Goal: Task Accomplishment & Management: Use online tool/utility

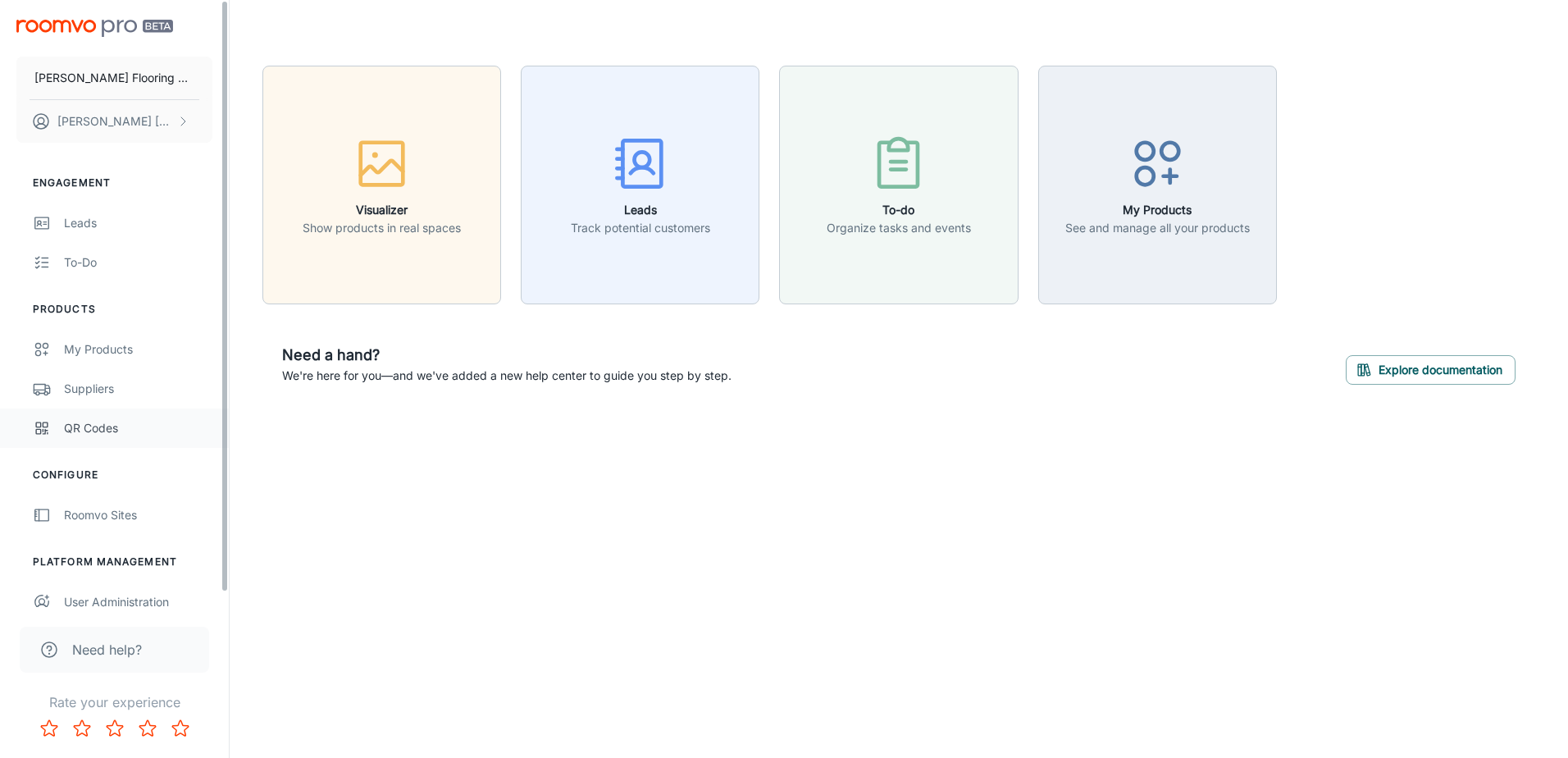
click at [113, 432] on div "QR Codes" at bounding box center [138, 428] width 148 height 18
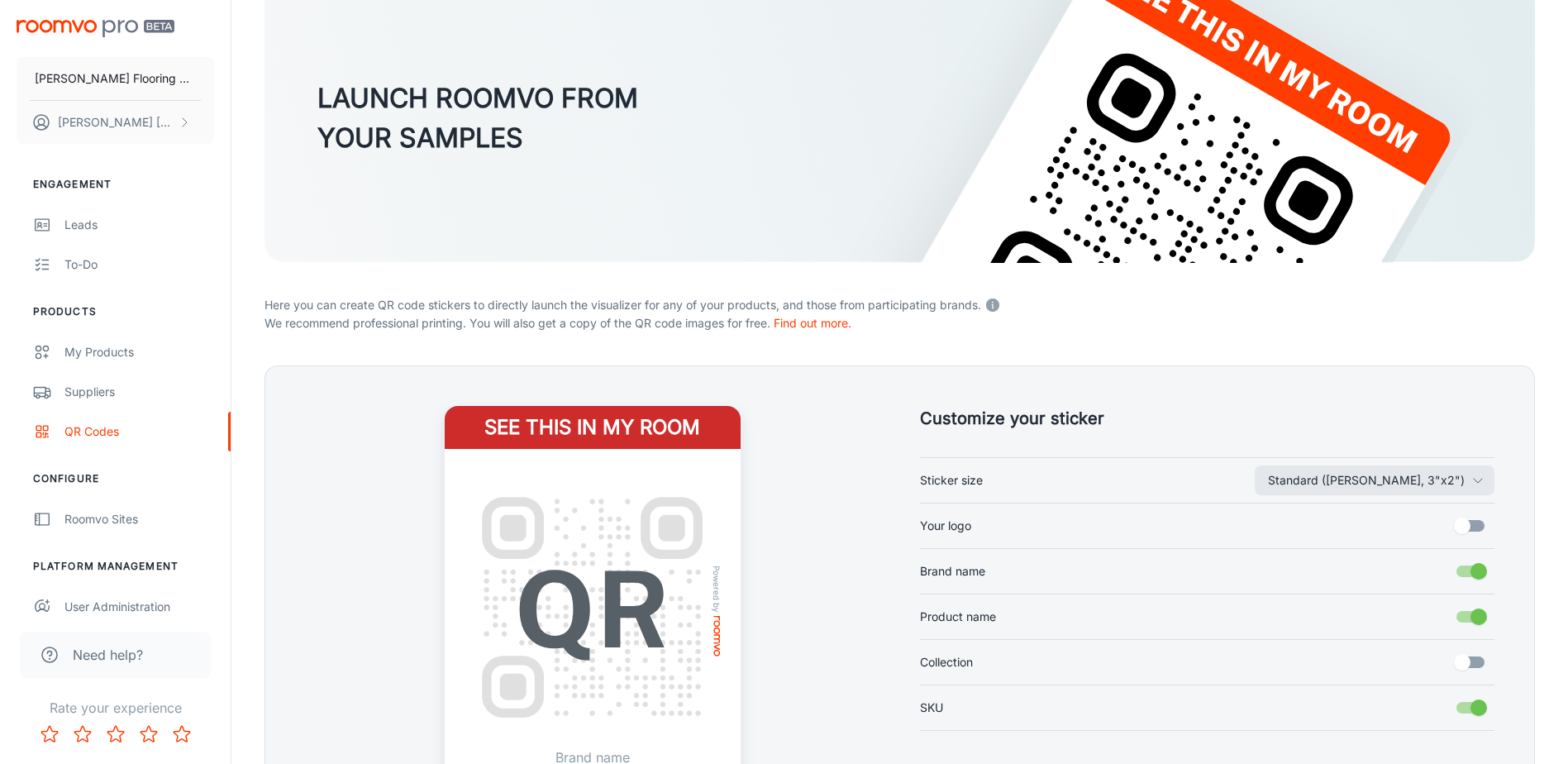
scroll to position [248, 0]
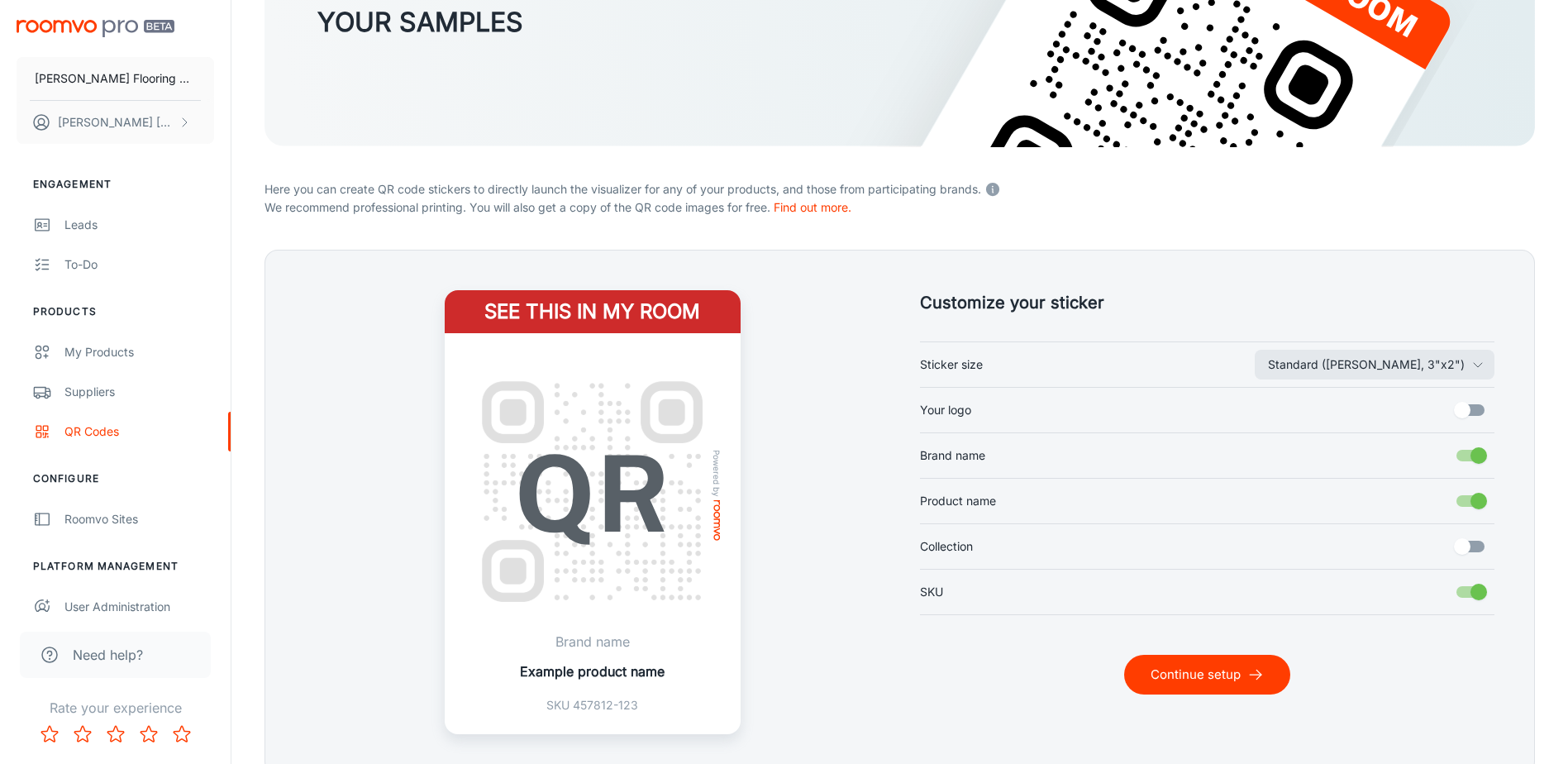
click at [1461, 411] on input "Your logo" at bounding box center [1462, 410] width 94 height 31
checkbox input "true"
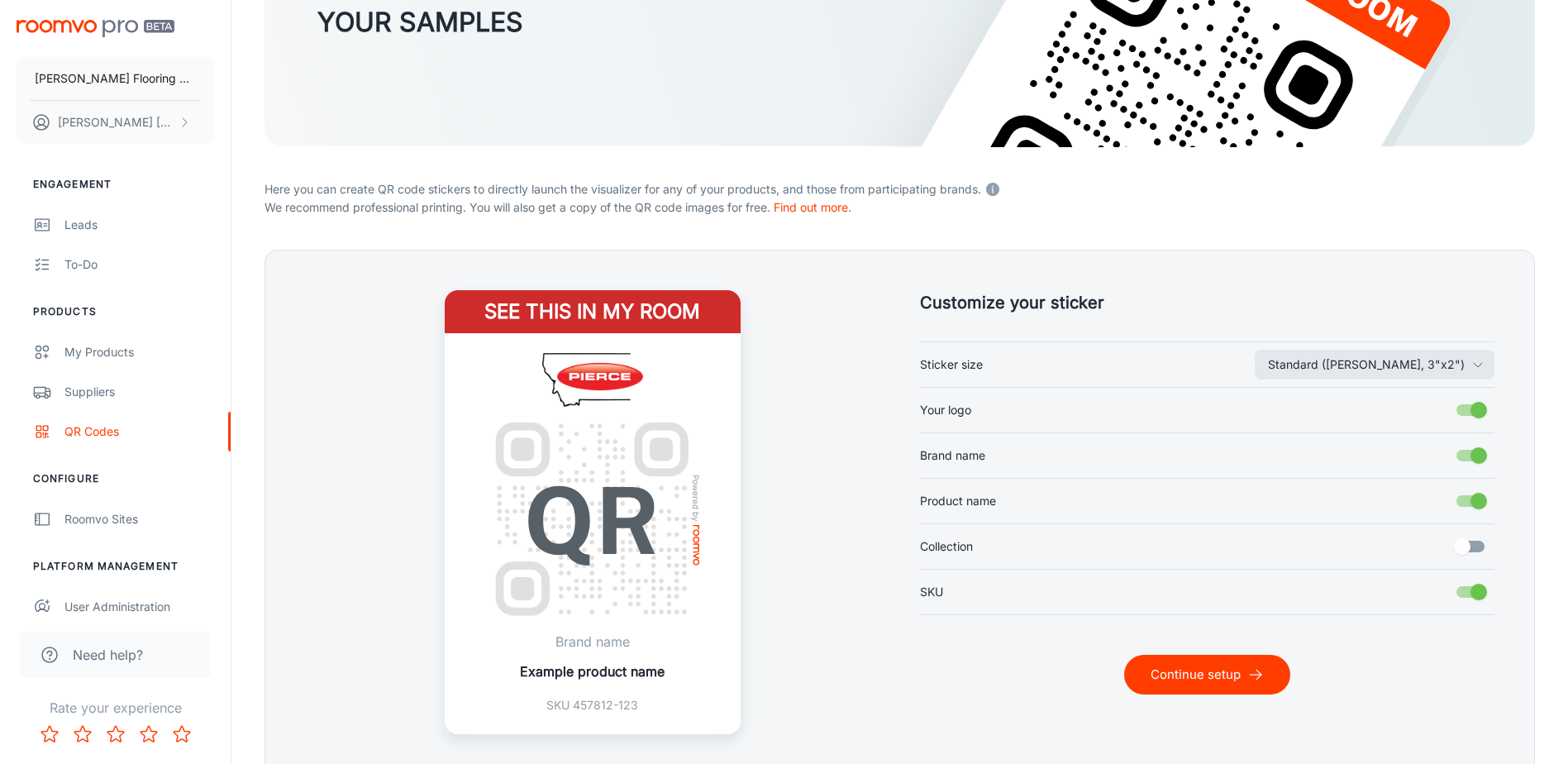
click at [1224, 673] on button "Continue setup" at bounding box center [1207, 675] width 166 height 40
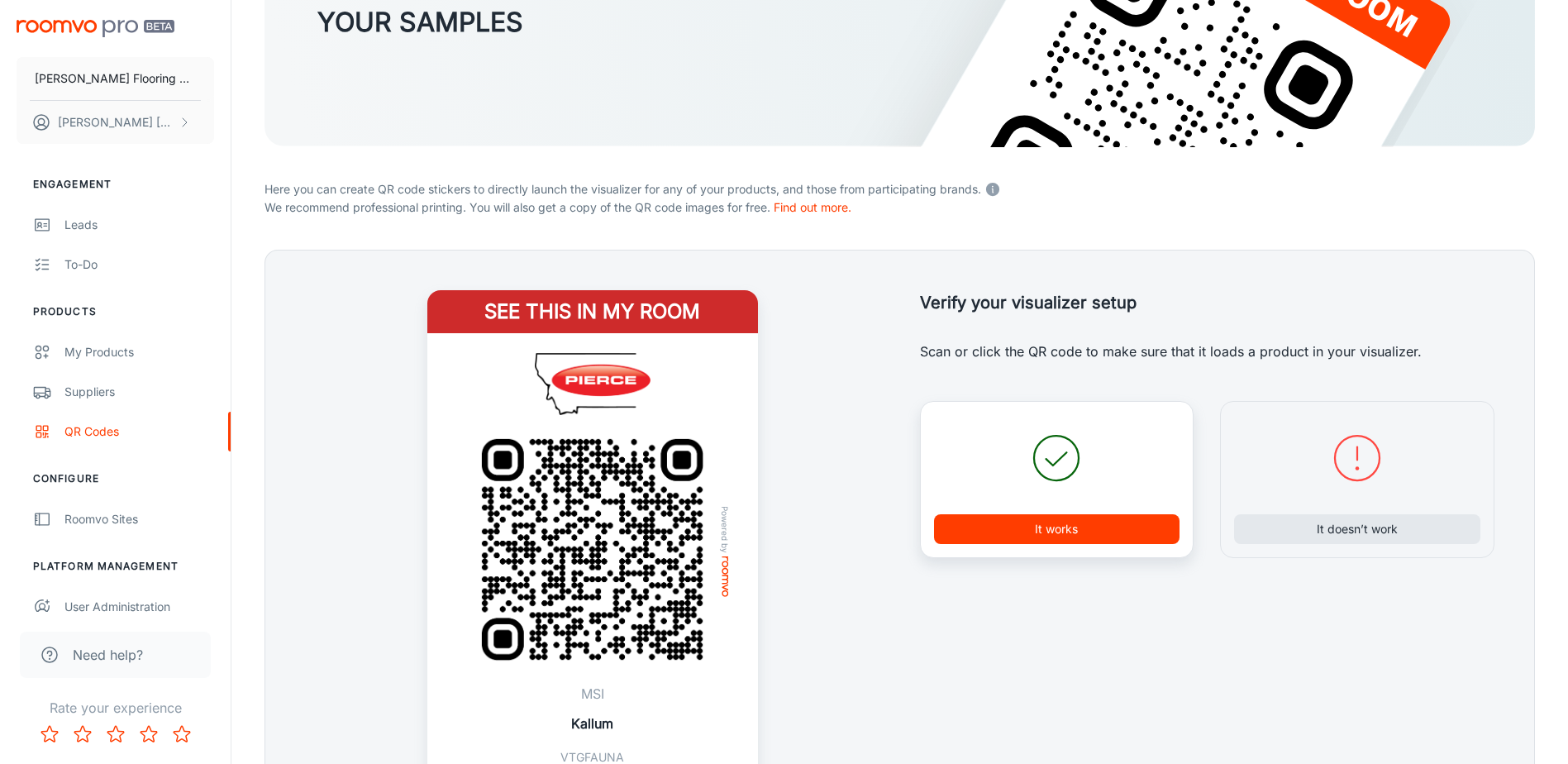
click at [1041, 532] on button "It works" at bounding box center [1057, 529] width 246 height 30
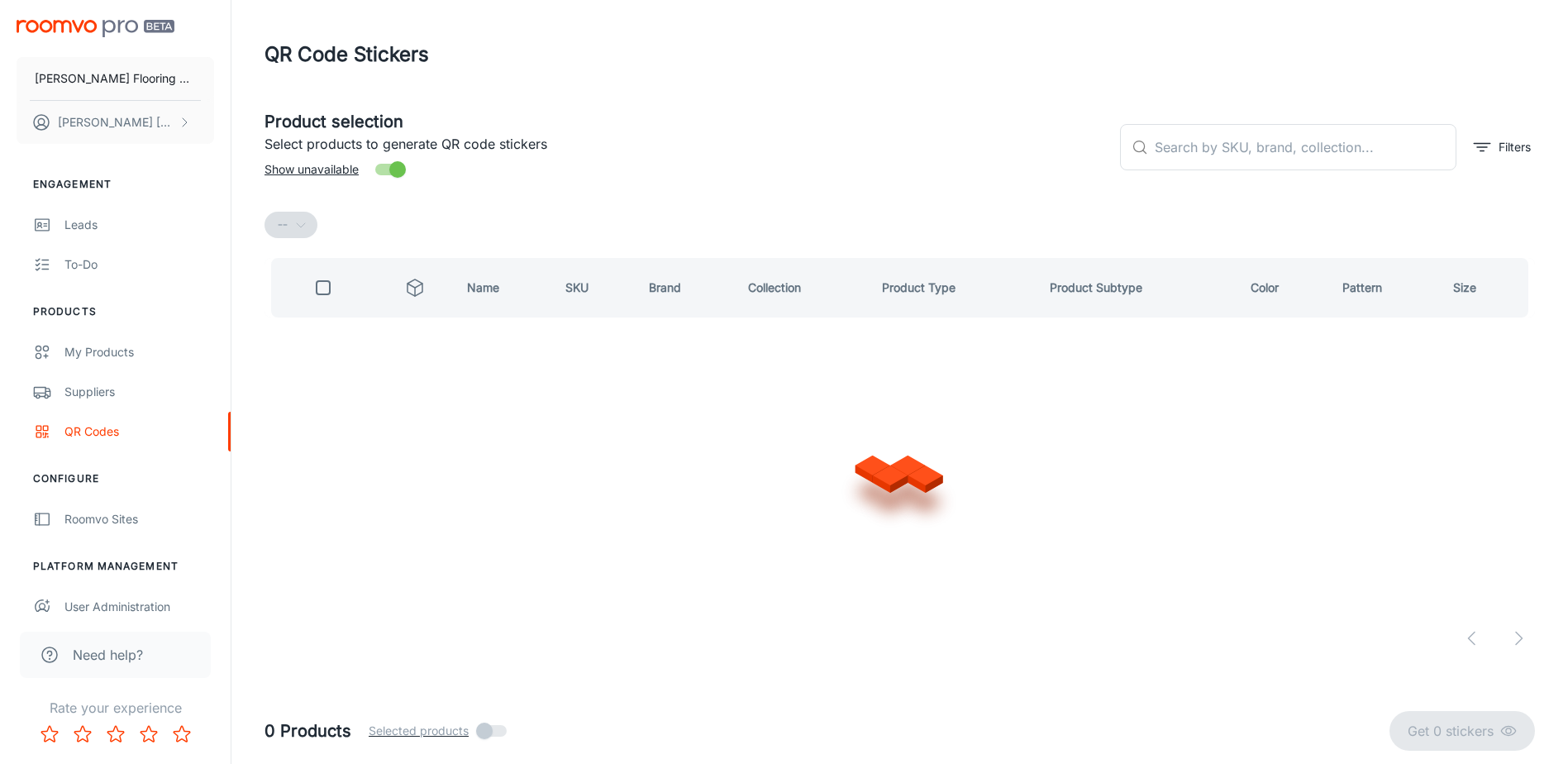
scroll to position [0, 0]
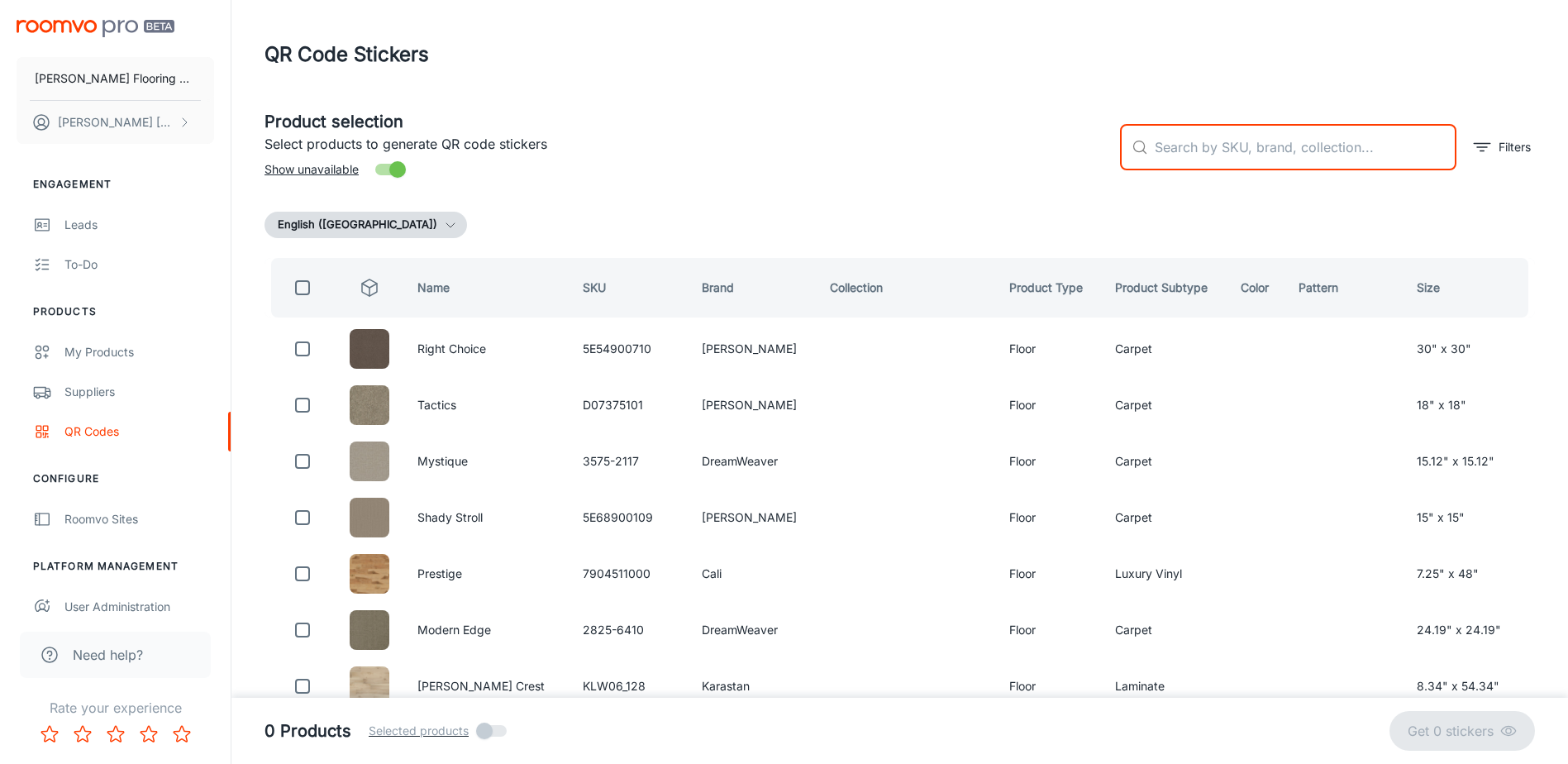
click at [1213, 161] on input "text" at bounding box center [1305, 147] width 302 height 46
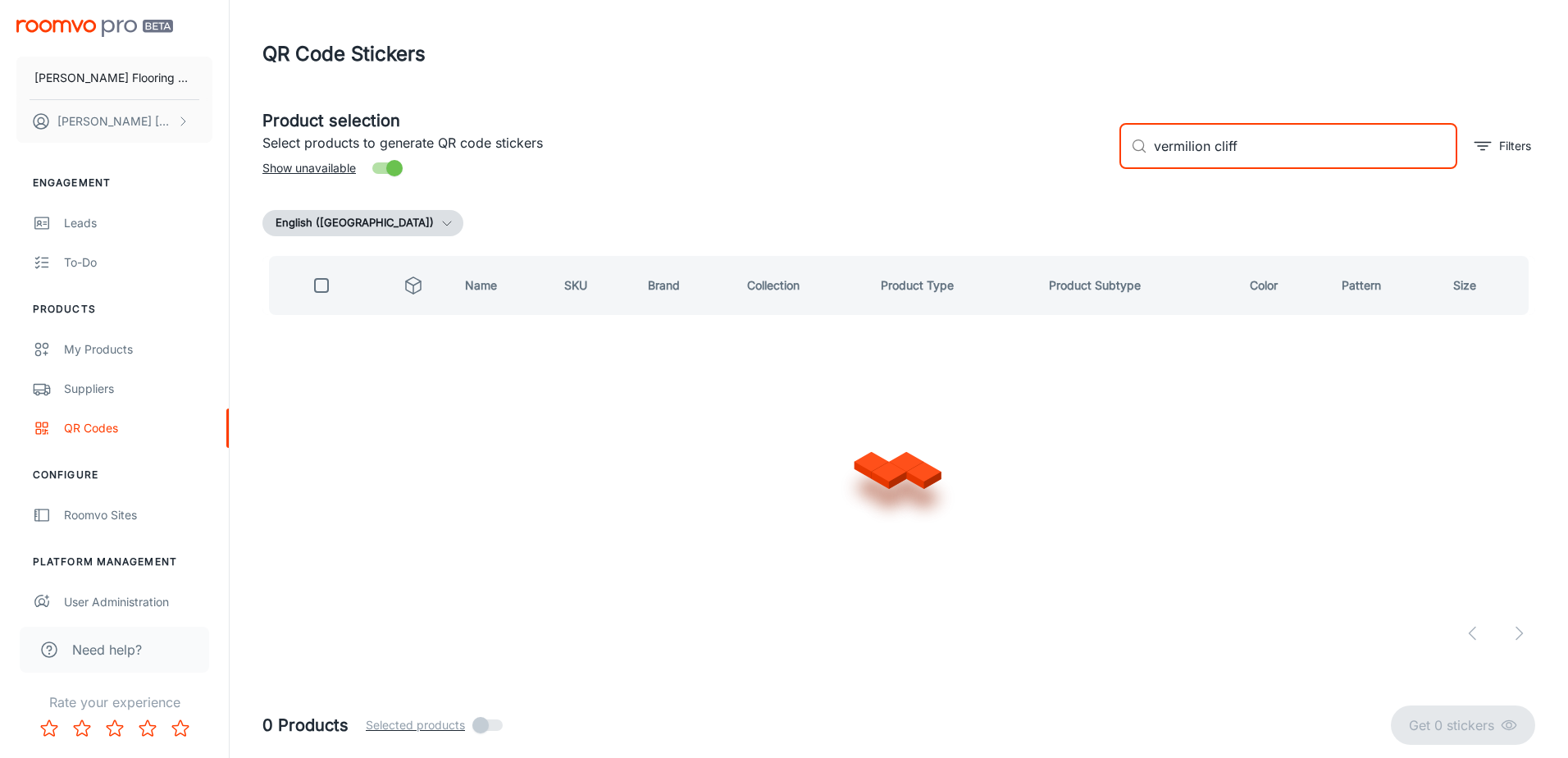
type input "vermilion cliffs"
checkbox input "true"
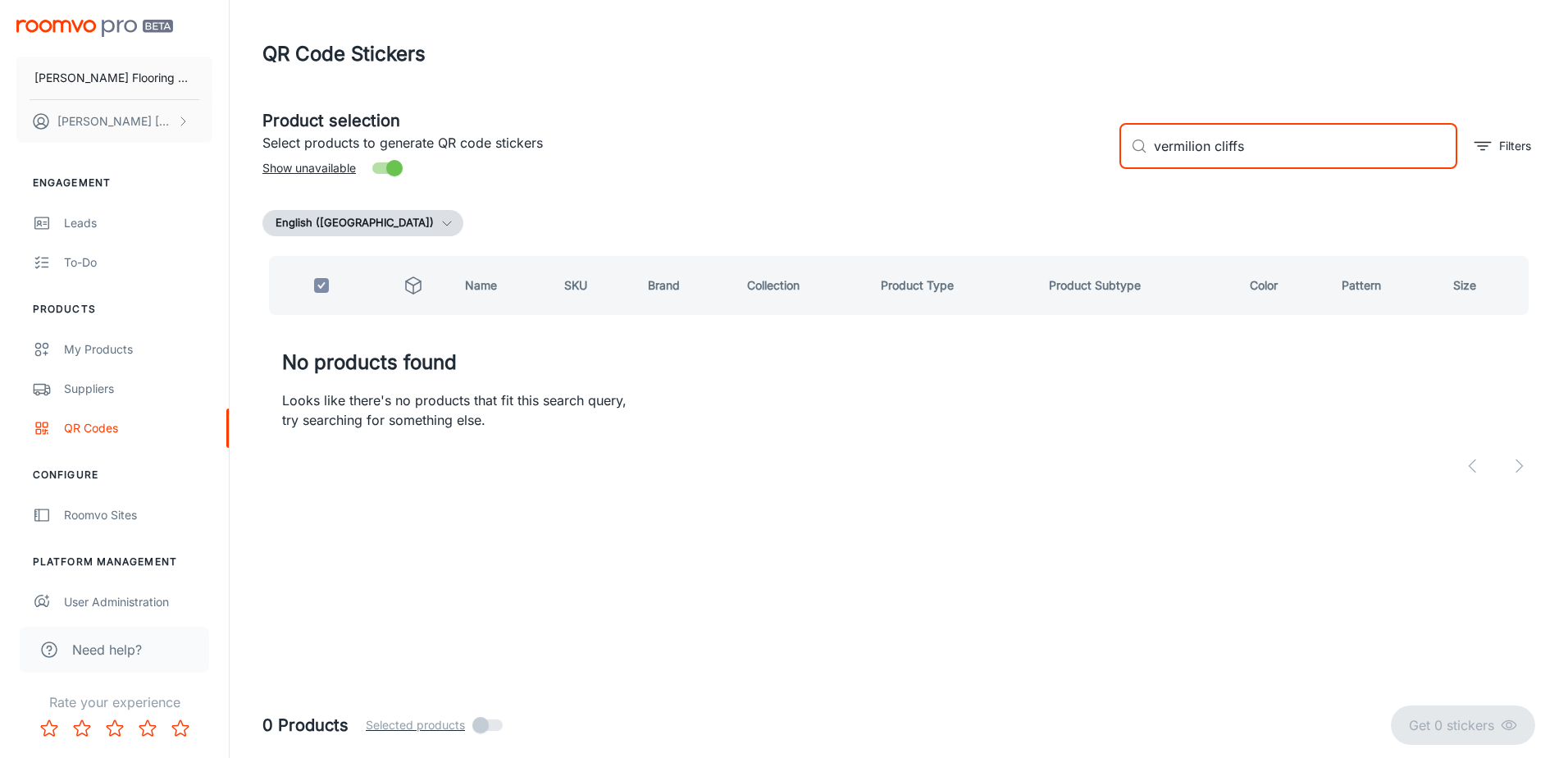
drag, startPoint x: 1269, startPoint y: 144, endPoint x: 1137, endPoint y: 160, distance: 133.0
click at [1153, 154] on div "​ vermilion cliffs ​" at bounding box center [1288, 146] width 338 height 46
checkbox input "false"
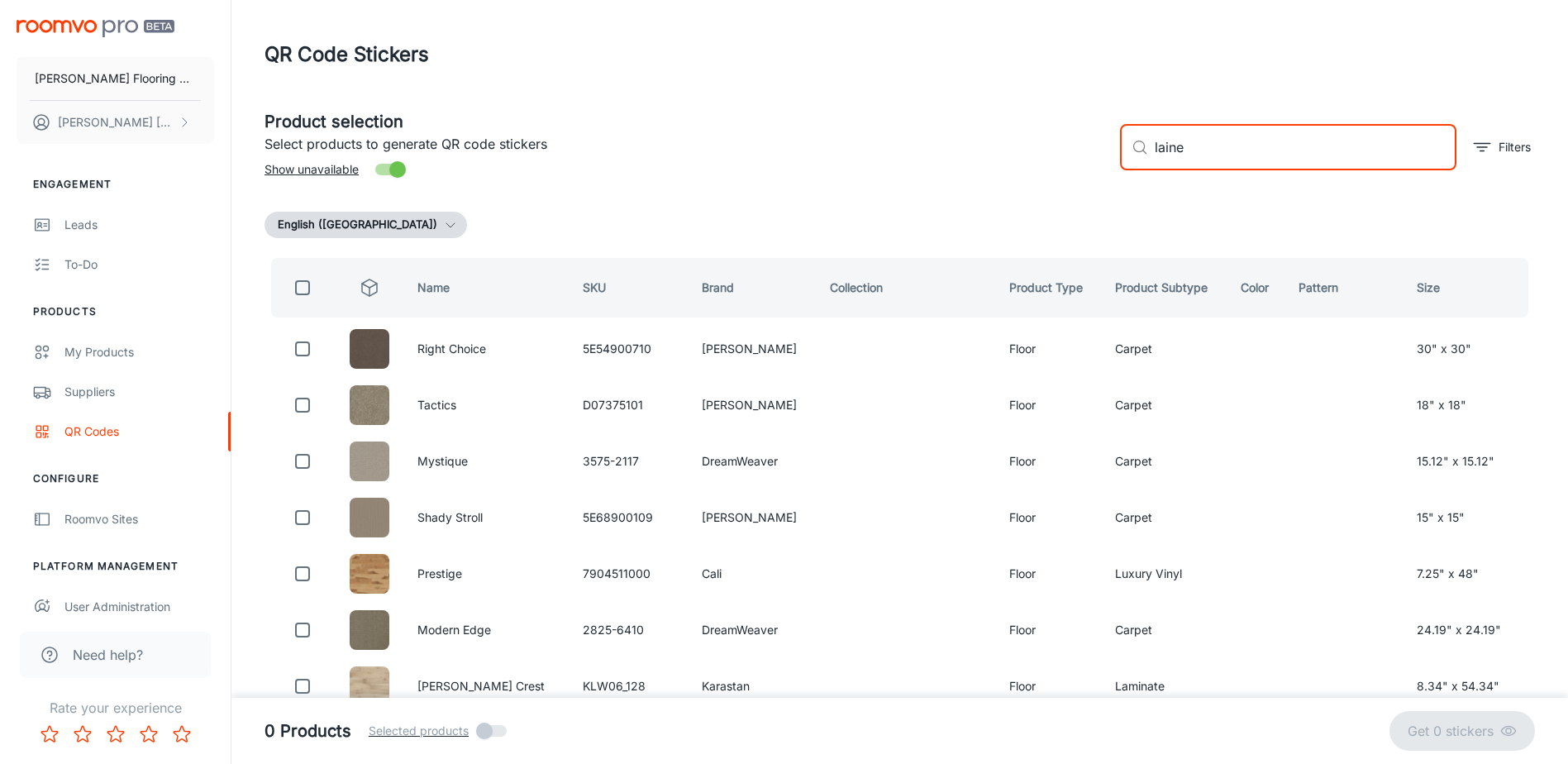
type input "laine"
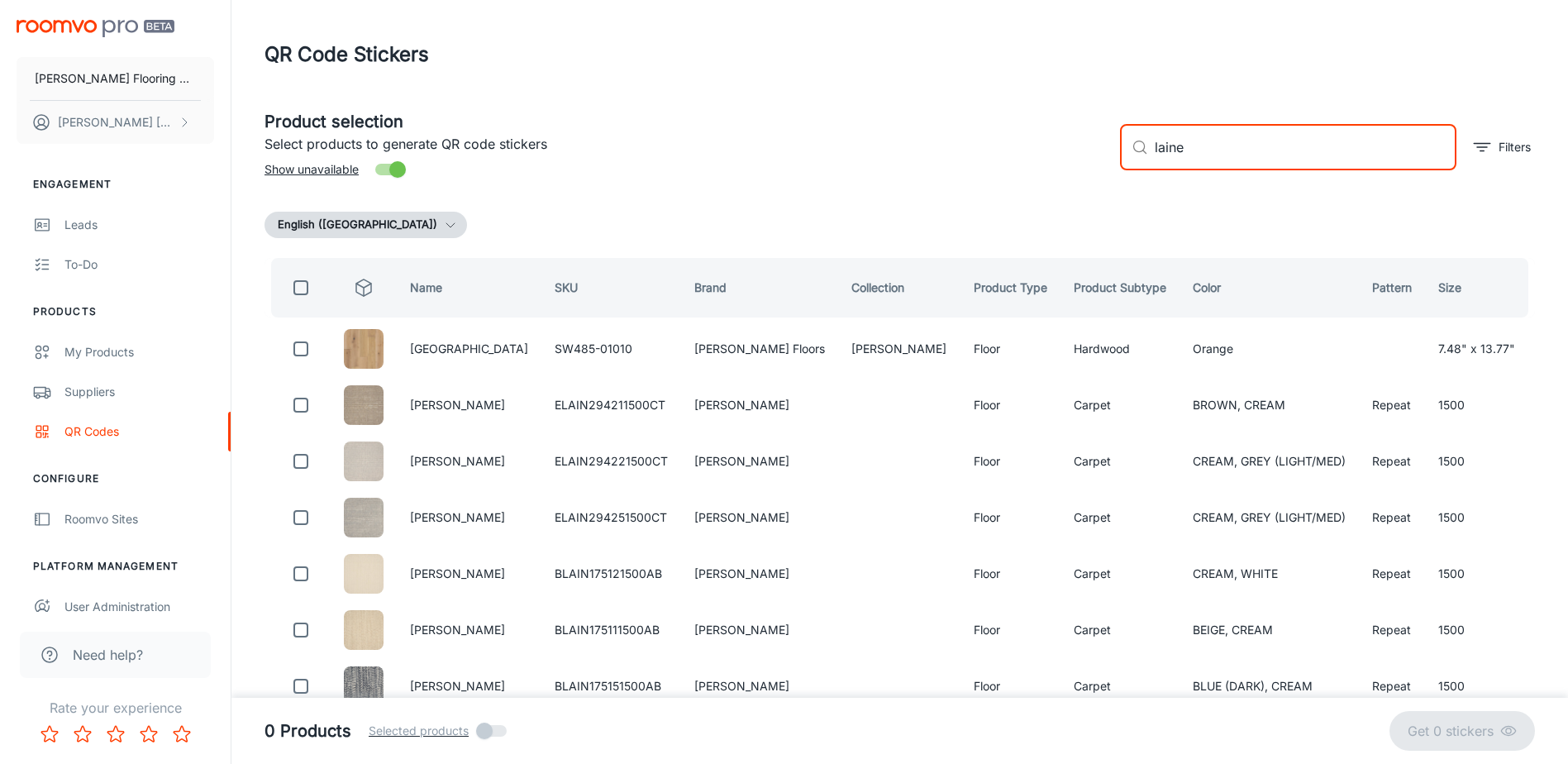
drag, startPoint x: 1211, startPoint y: 149, endPoint x: 1135, endPoint y: 162, distance: 77.1
click at [1135, 162] on div "​ laine ​" at bounding box center [1288, 147] width 336 height 46
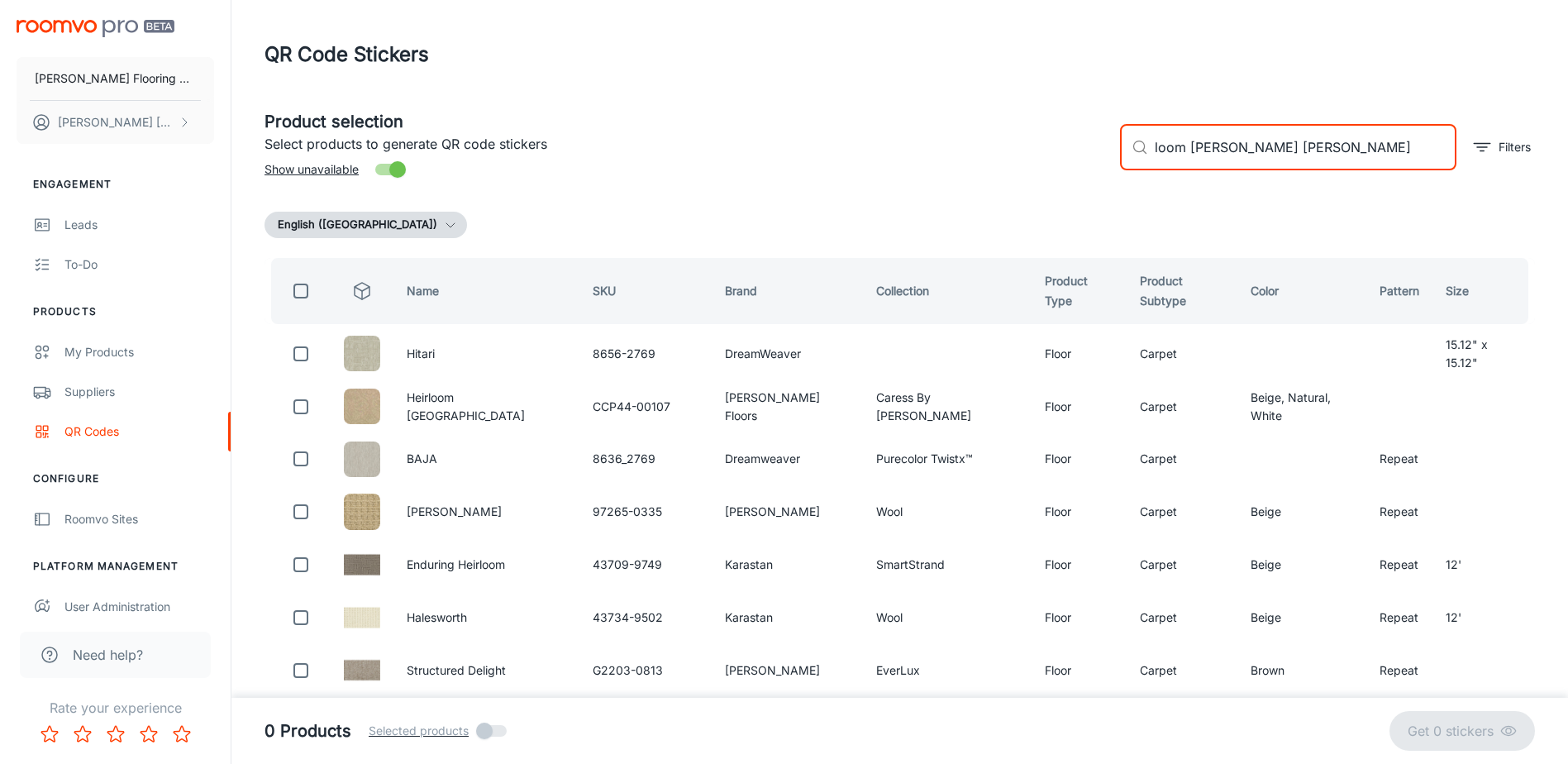
type input "loom [PERSON_NAME] tuftex"
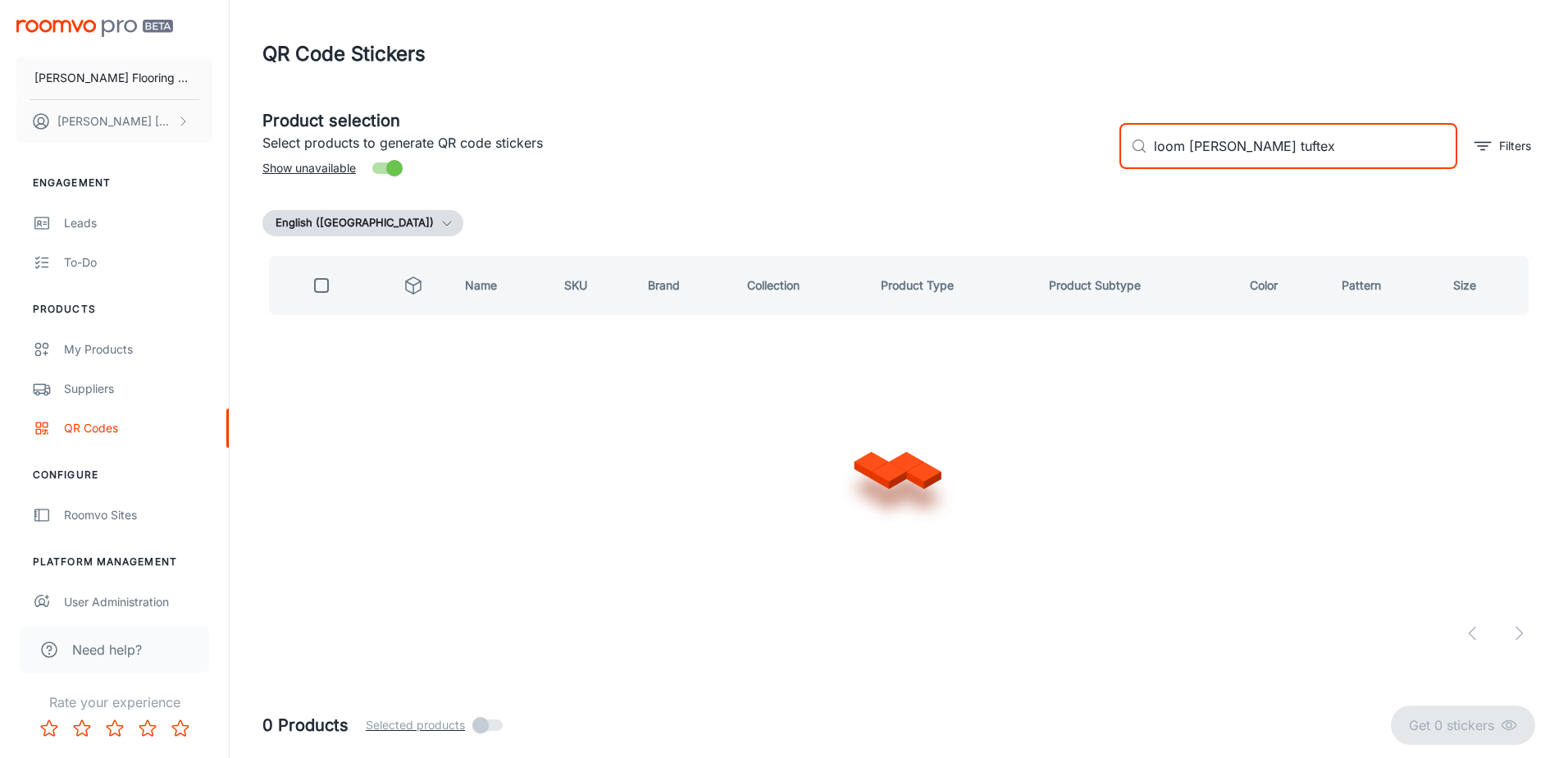
checkbox input "true"
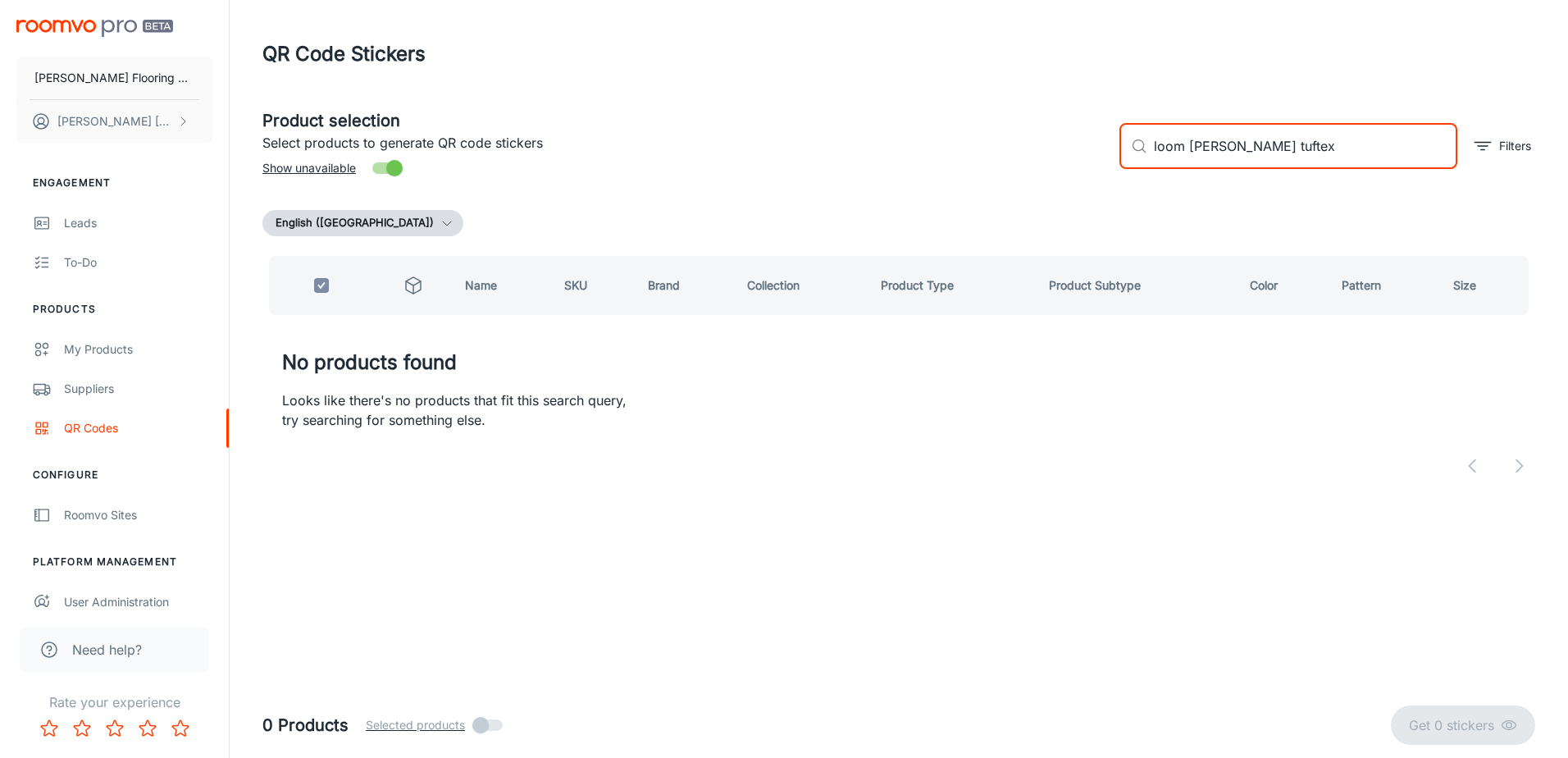
drag, startPoint x: 1289, startPoint y: 144, endPoint x: 1091, endPoint y: 188, distance: 202.8
click at [1091, 188] on div "Product selection Select products to generate QR code stickers Show unavailable…" at bounding box center [899, 295] width 1273 height 400
checkbox input "false"
